Goal: Task Accomplishment & Management: Use online tool/utility

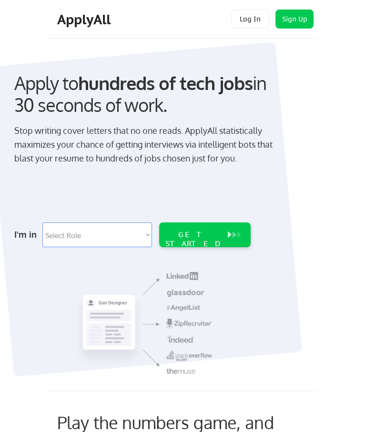
click at [76, 229] on select "Select Role Software Engineering Product Management Customer Success Sales UI/U…" at bounding box center [96, 234] width 109 height 25
select select ""hr_recruiting""
click at [148, 232] on select "Select Role Software Engineering Product Management Customer Success Sales UI/U…" at bounding box center [96, 234] width 109 height 25
select select ""data_science___analytics""
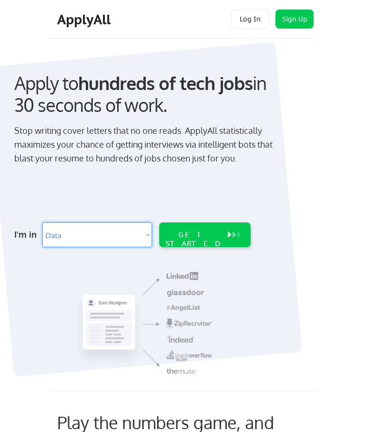
select select ""data_science___analytics""
click at [143, 240] on select "Select Role Software Engineering Product Management Customer Success Sales UI/U…" at bounding box center [96, 234] width 109 height 25
select select ""technical_project_program_mgmt""
click at [149, 231] on select "Select Role Software Engineering Product Management Customer Success Sales UI/U…" at bounding box center [96, 234] width 109 height 25
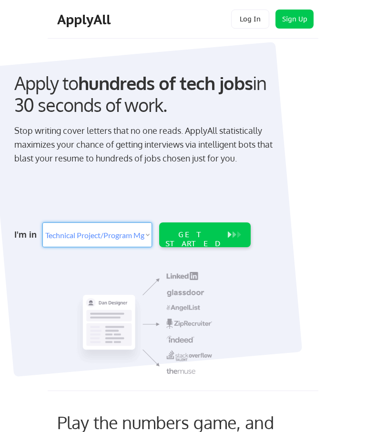
select select ""design""
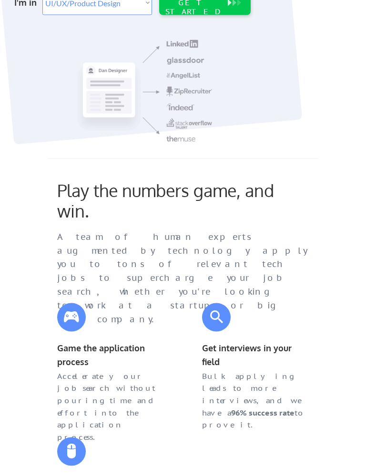
scroll to position [233, 0]
